Goal: Complete application form: Complete application form

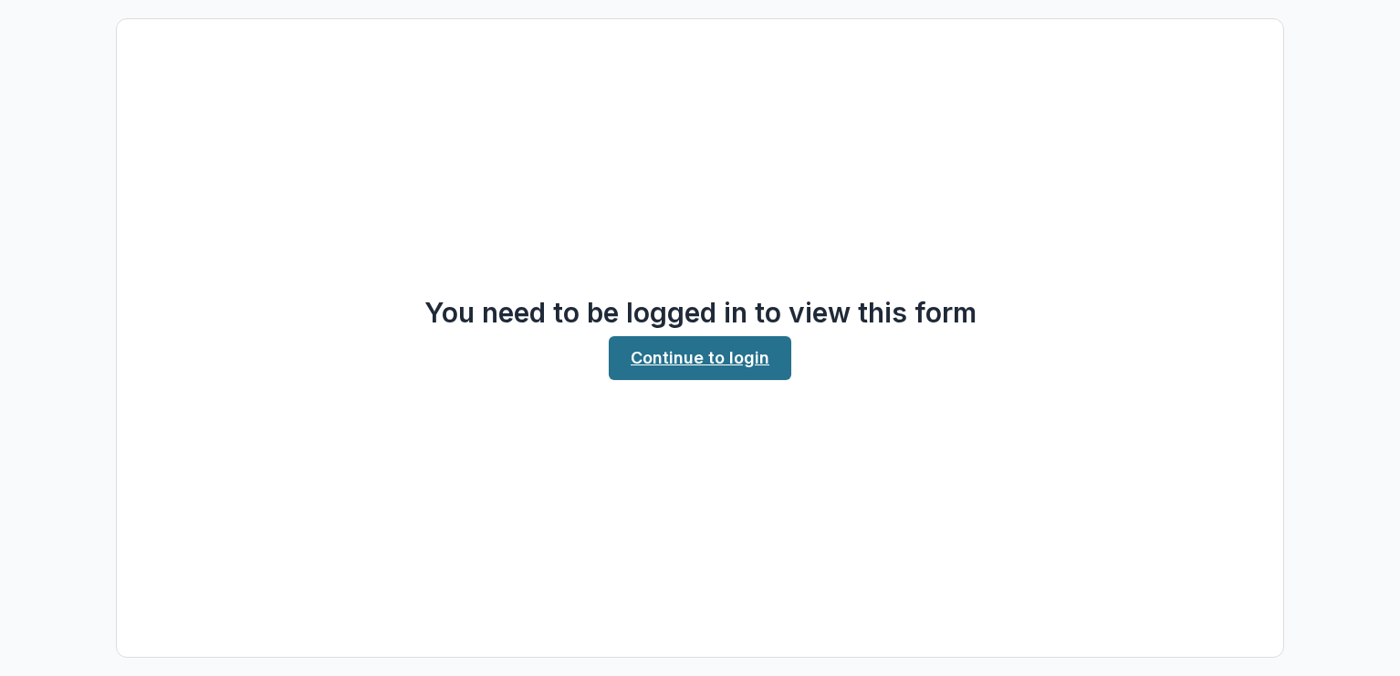
click at [671, 361] on link "Continue to login" at bounding box center [700, 358] width 183 height 44
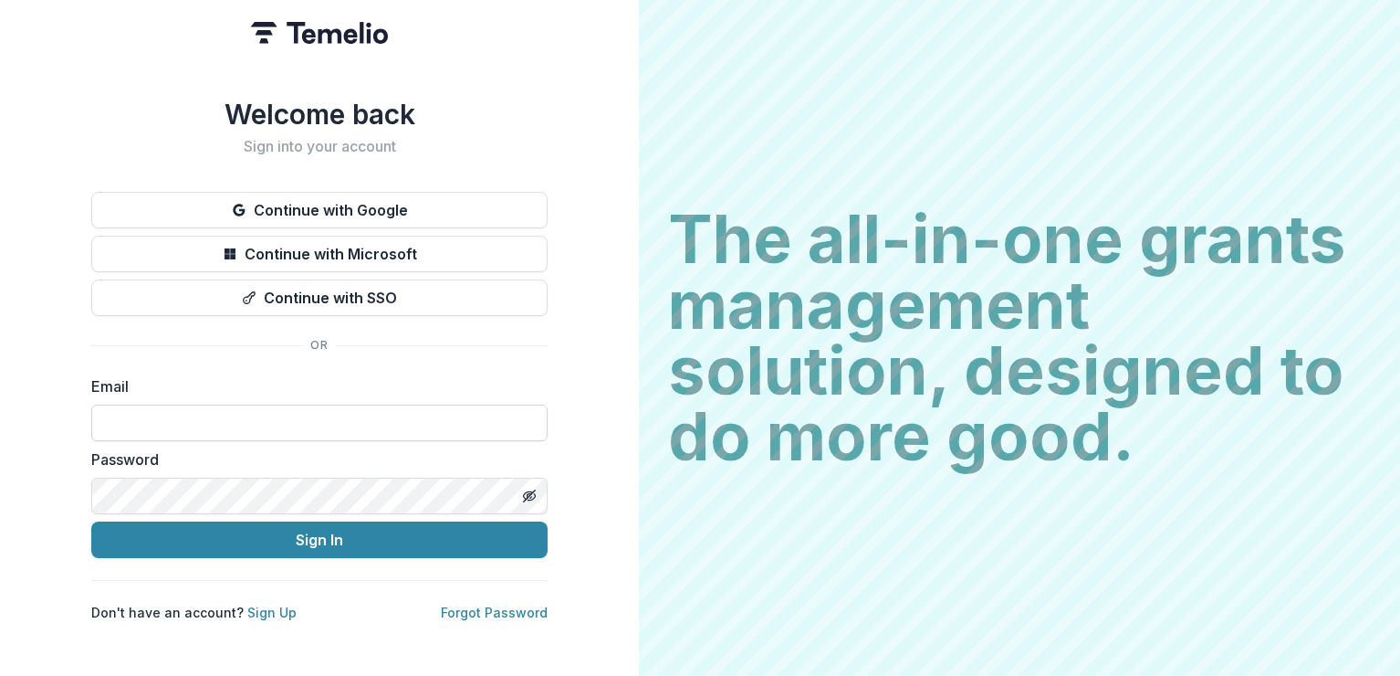
click at [135, 425] on input at bounding box center [319, 422] width 456 height 37
type input "**********"
click at [534, 494] on icon "Toggle password visibility" at bounding box center [532, 497] width 7 height 6
drag, startPoint x: 534, startPoint y: 494, endPoint x: 491, endPoint y: 515, distance: 47.8
click at [534, 496] on icon "Toggle password visibility" at bounding box center [529, 495] width 15 height 15
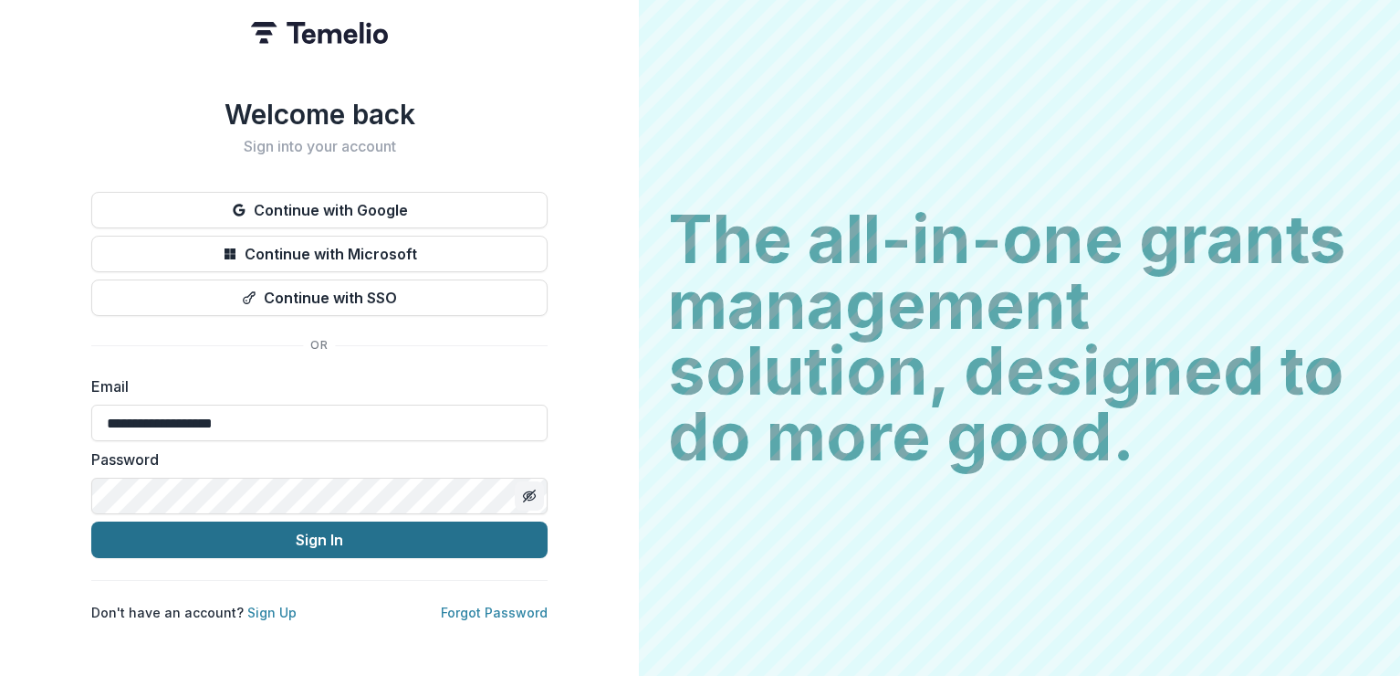
click at [221, 540] on button "Sign In" at bounding box center [319, 539] width 456 height 37
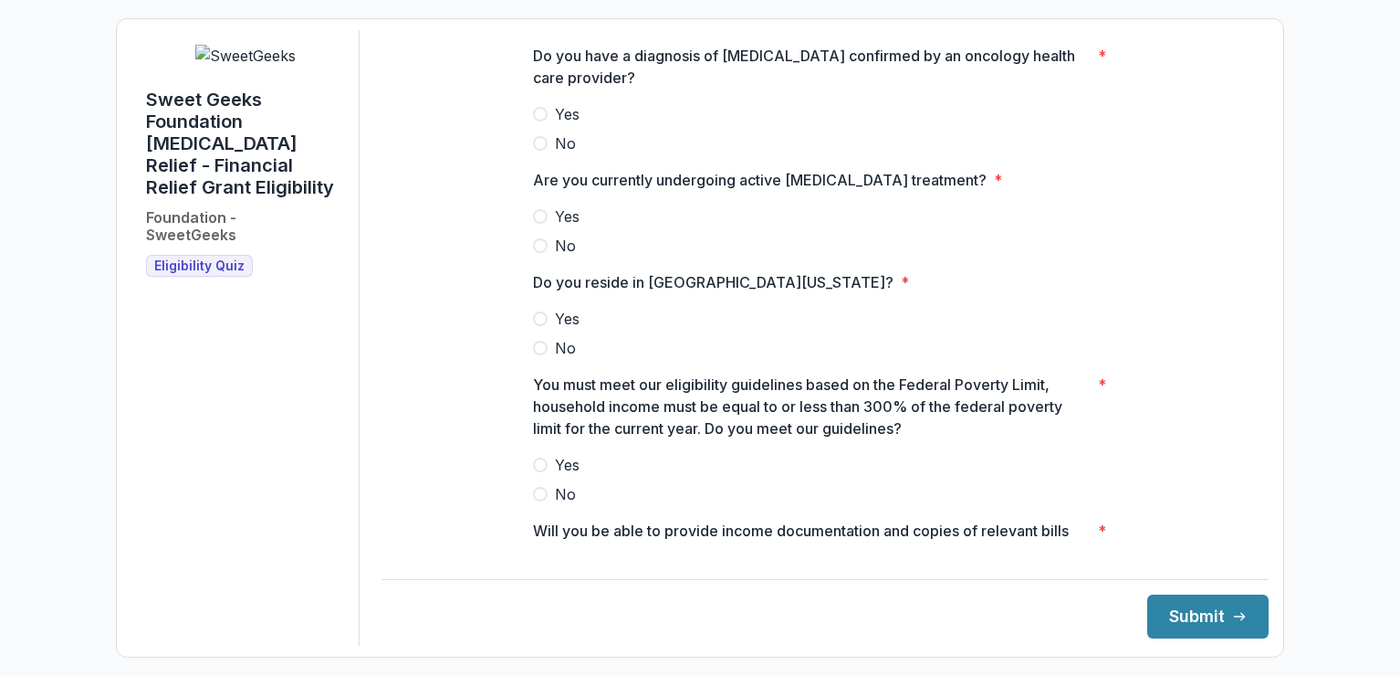
click at [540, 121] on span at bounding box center [540, 114] width 15 height 15
click at [537, 224] on span at bounding box center [540, 216] width 15 height 15
click at [542, 326] on span at bounding box center [540, 318] width 15 height 15
click at [543, 472] on span at bounding box center [540, 464] width 15 height 15
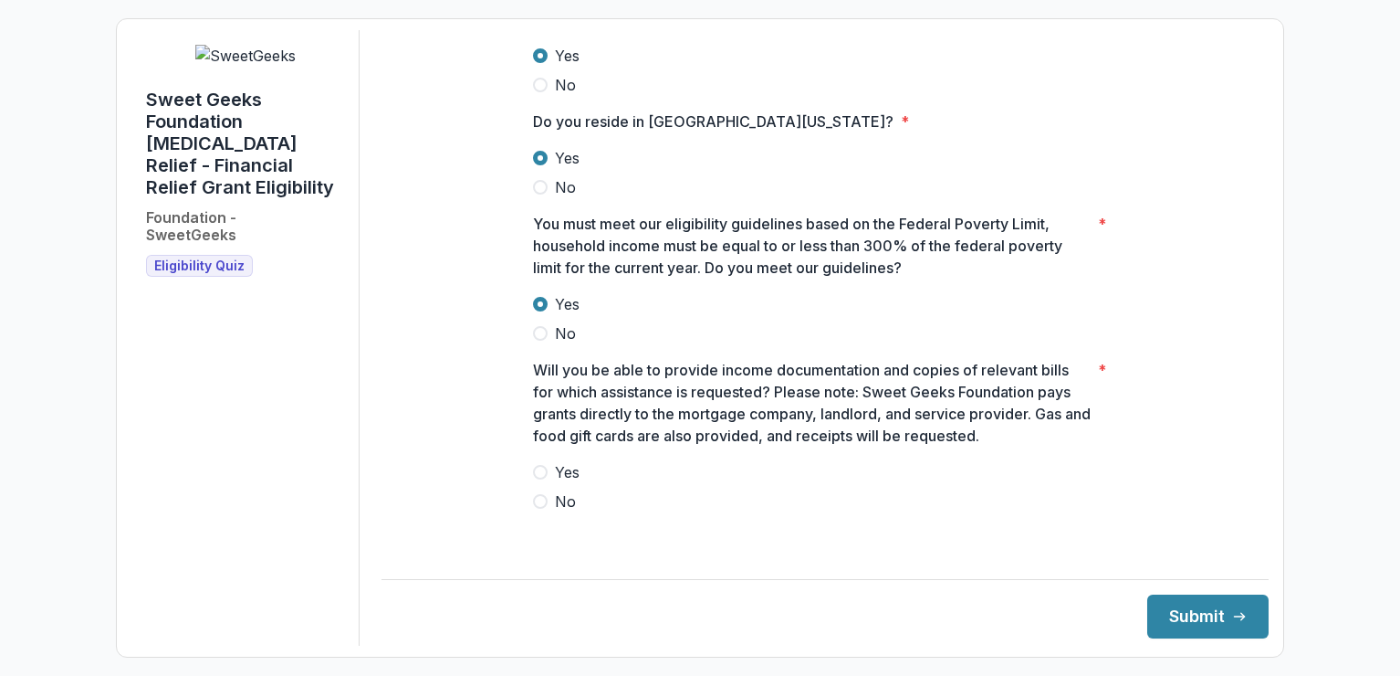
click at [540, 479] on span at bounding box center [540, 472] width 15 height 15
click at [1168, 615] on button "Submit" at bounding box center [1208, 616] width 121 height 44
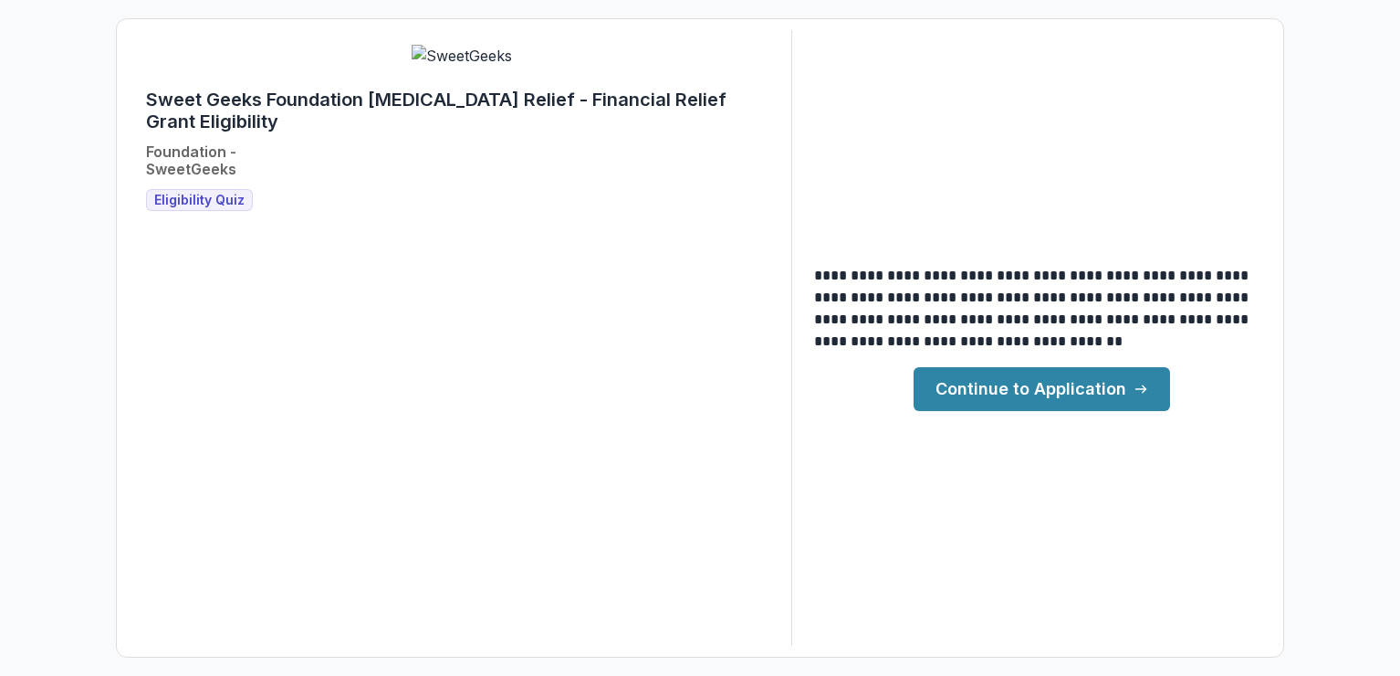
click at [1044, 388] on link "Continue to Application" at bounding box center [1042, 389] width 257 height 44
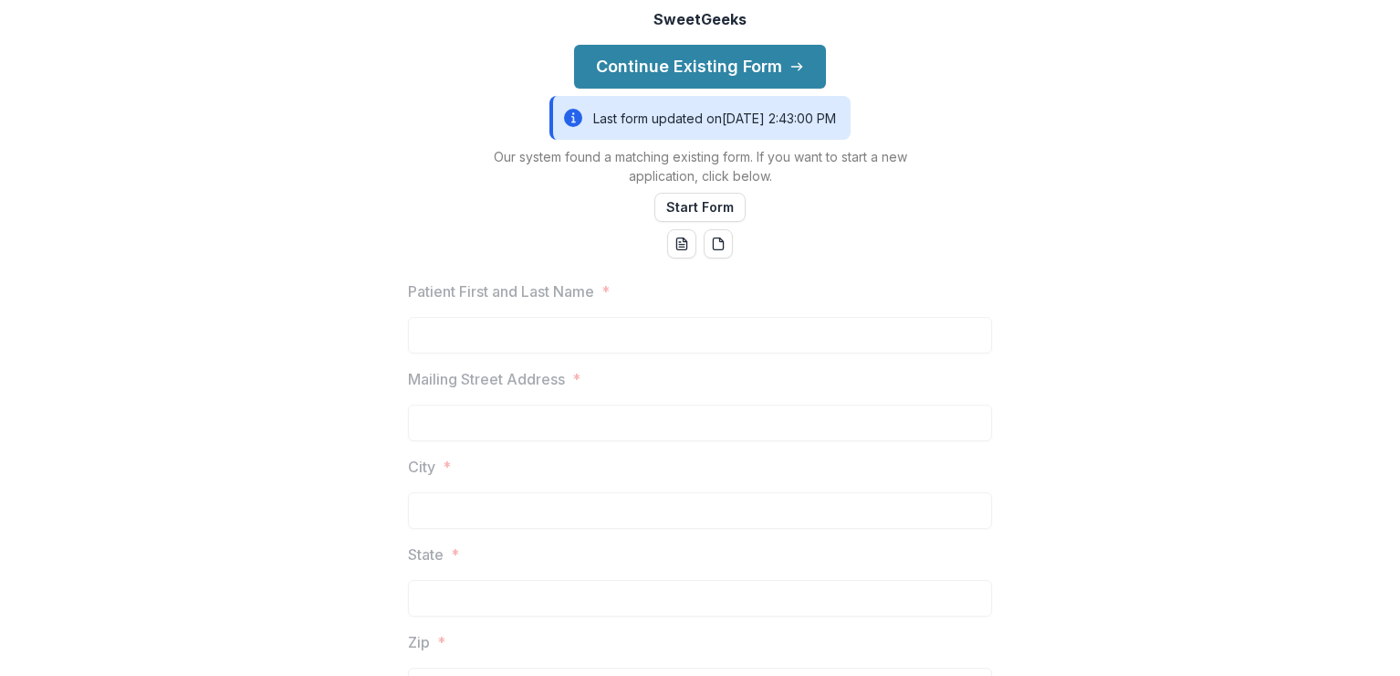
scroll to position [110, 0]
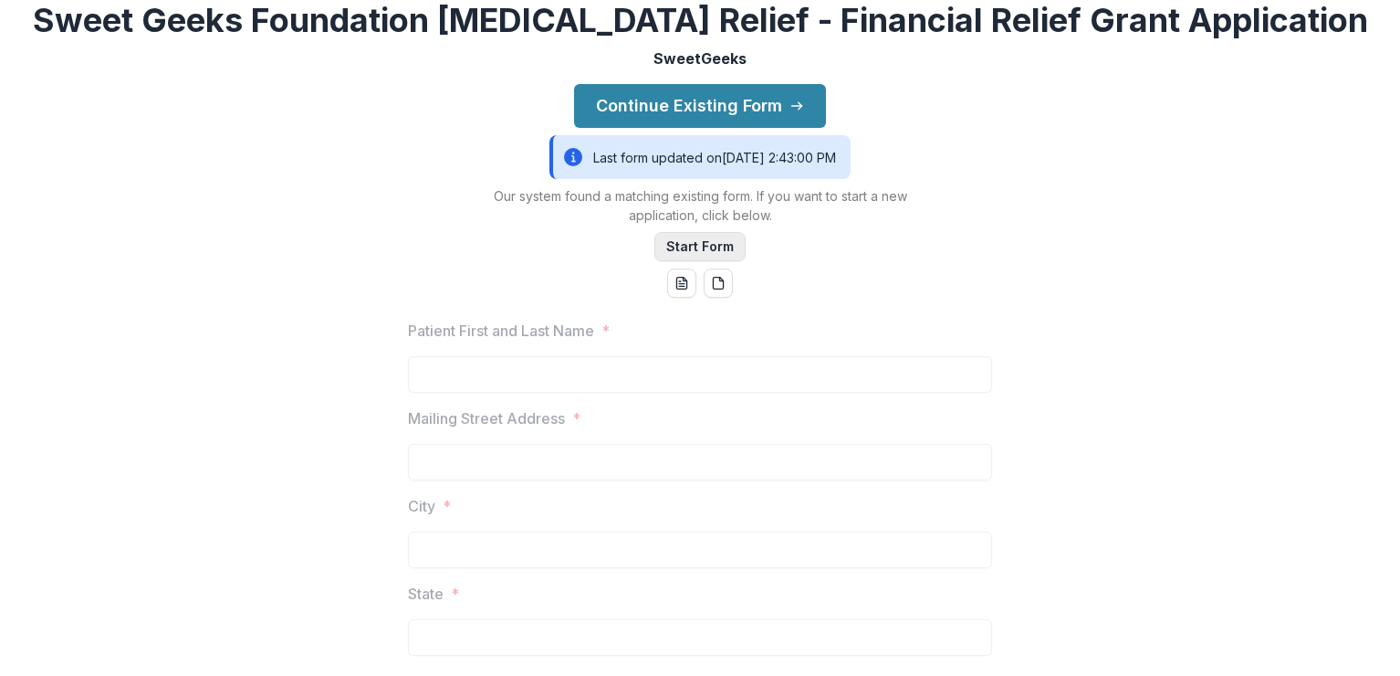
click at [676, 261] on button "Start Form" at bounding box center [700, 246] width 91 height 29
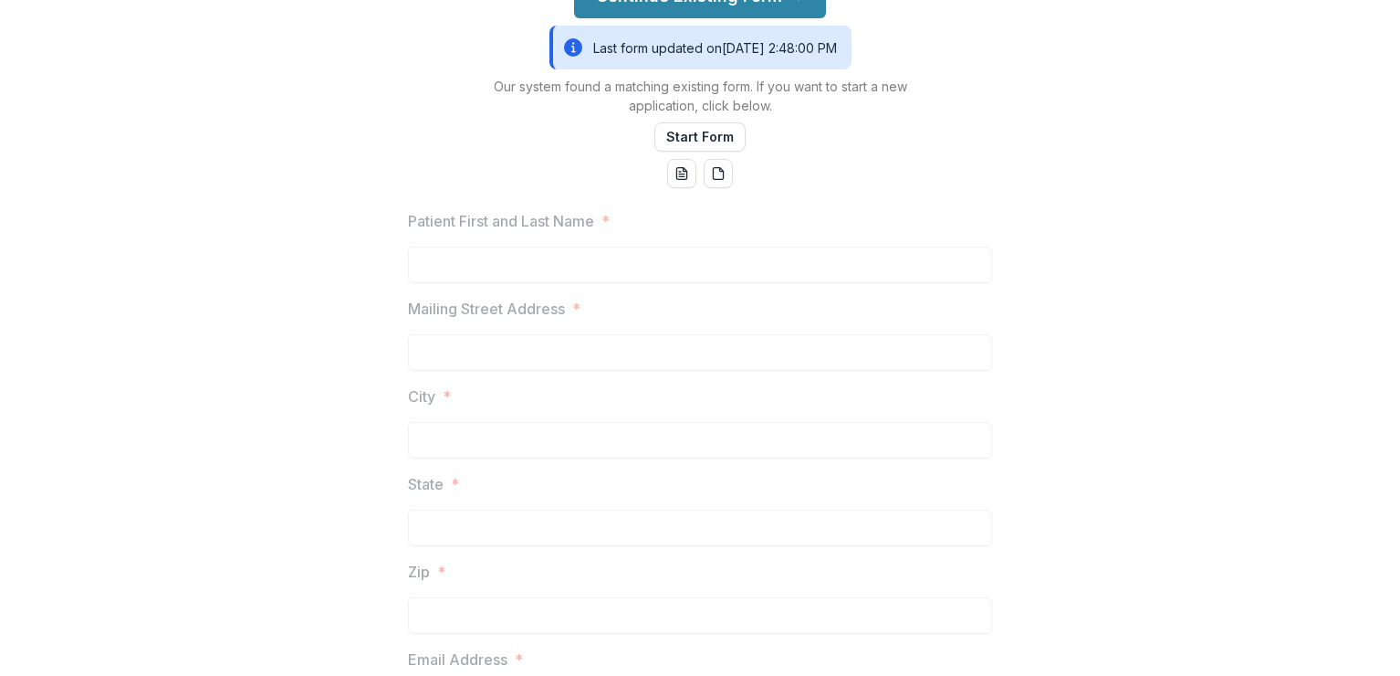
scroll to position [110, 0]
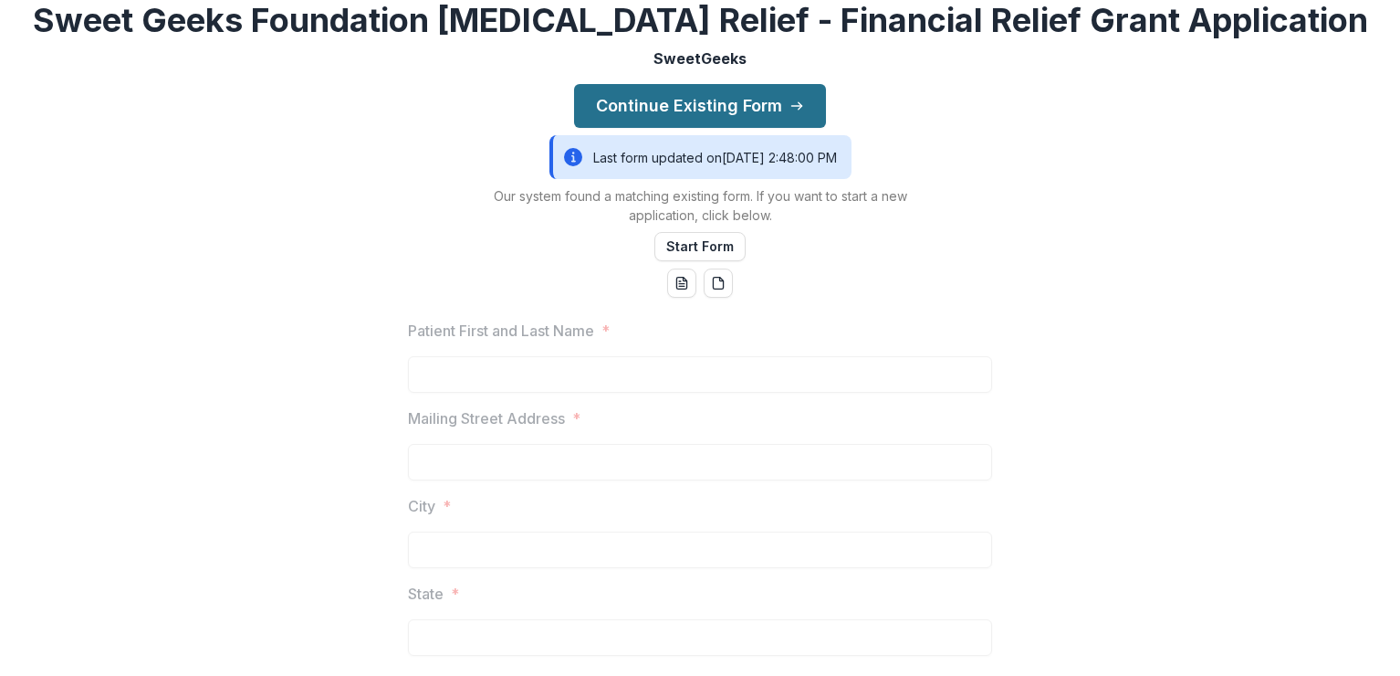
click at [681, 128] on button "Continue Existing Form" at bounding box center [700, 106] width 252 height 44
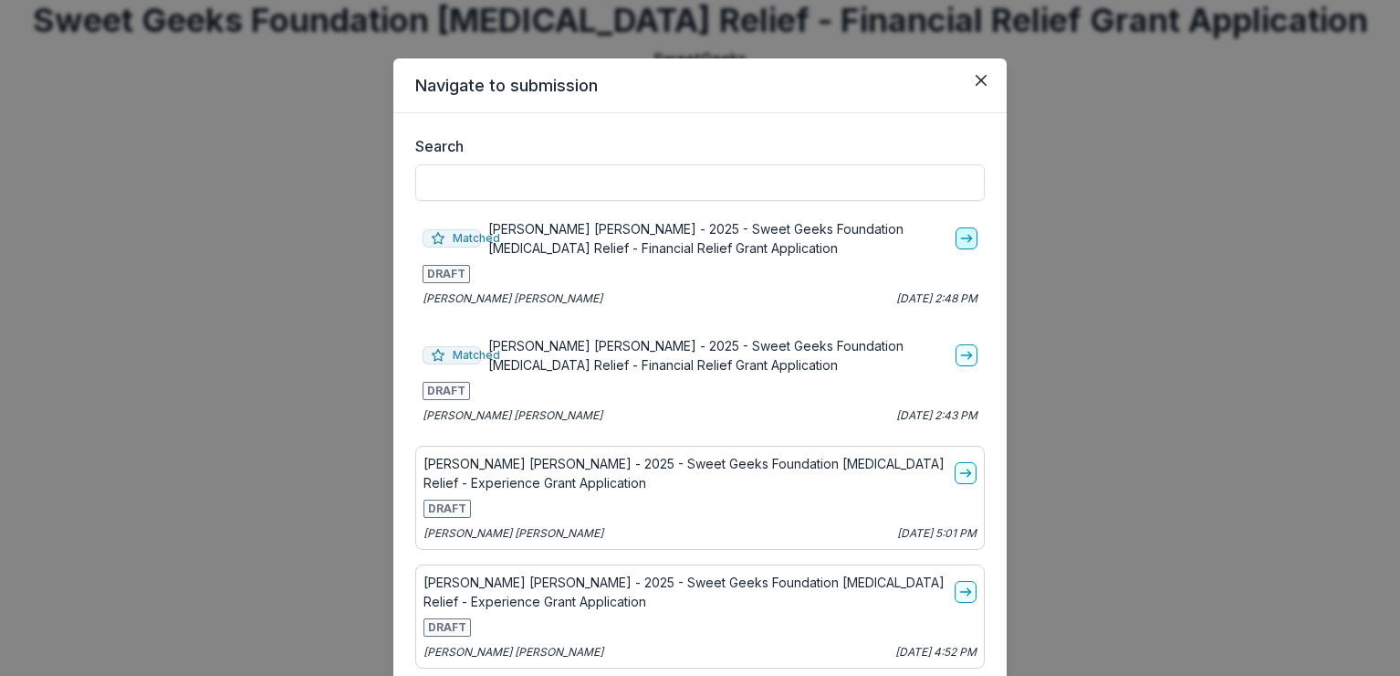
click at [968, 238] on line "go-to" at bounding box center [966, 238] width 10 height 0
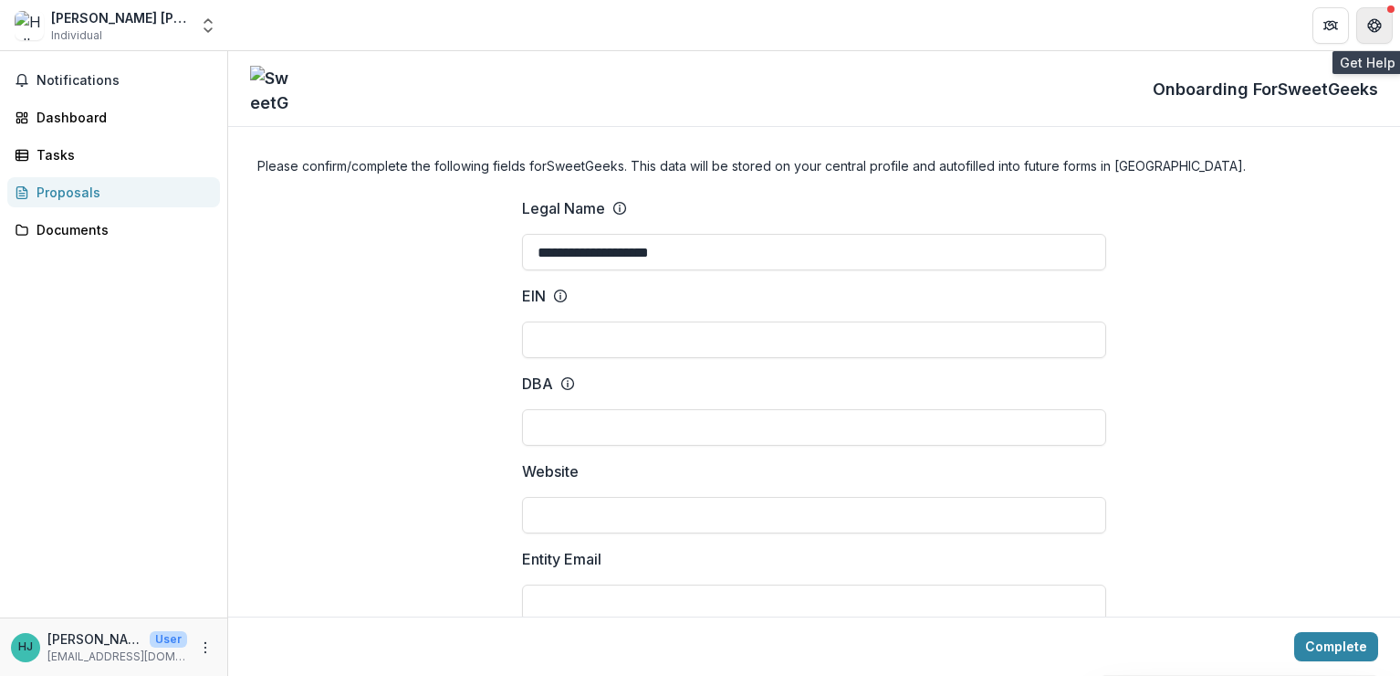
click at [1378, 25] on icon "Get Help" at bounding box center [1380, 25] width 4 height 5
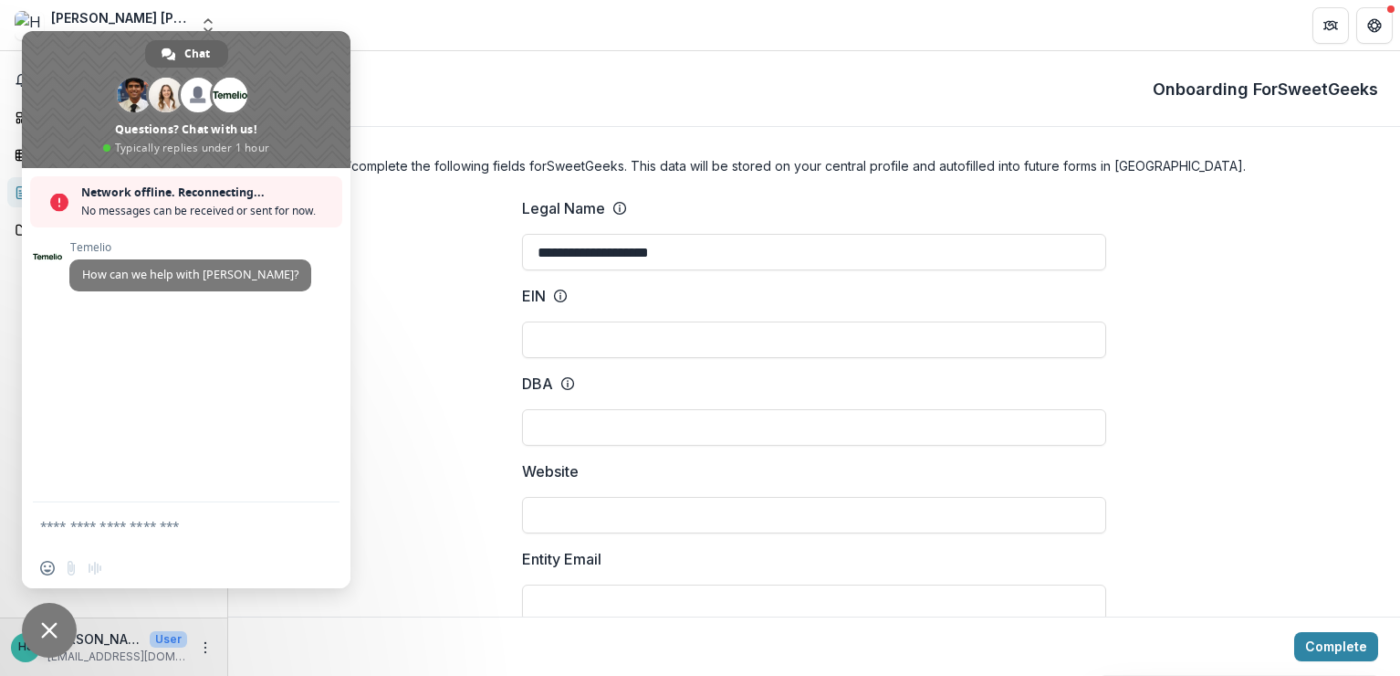
click at [46, 622] on span "Close chat" at bounding box center [49, 630] width 55 height 55
